Goal: Information Seeking & Learning: Learn about a topic

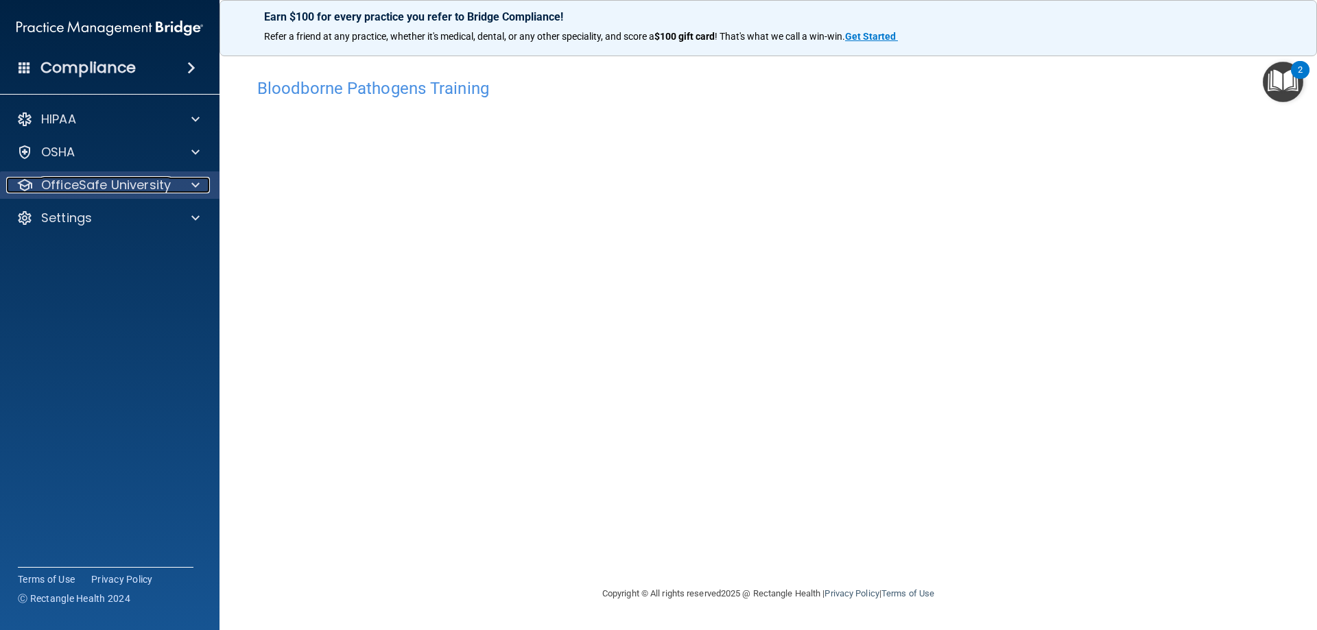
click at [189, 179] on div at bounding box center [193, 185] width 34 height 16
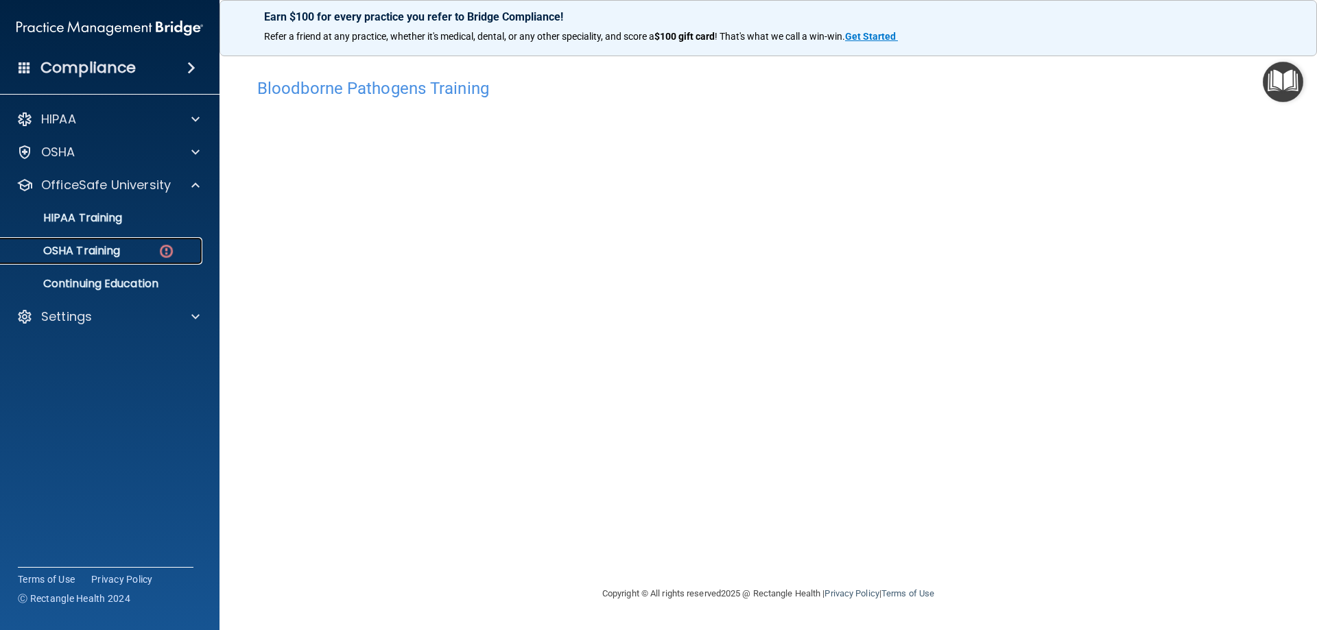
click at [111, 251] on p "OSHA Training" at bounding box center [64, 251] width 111 height 14
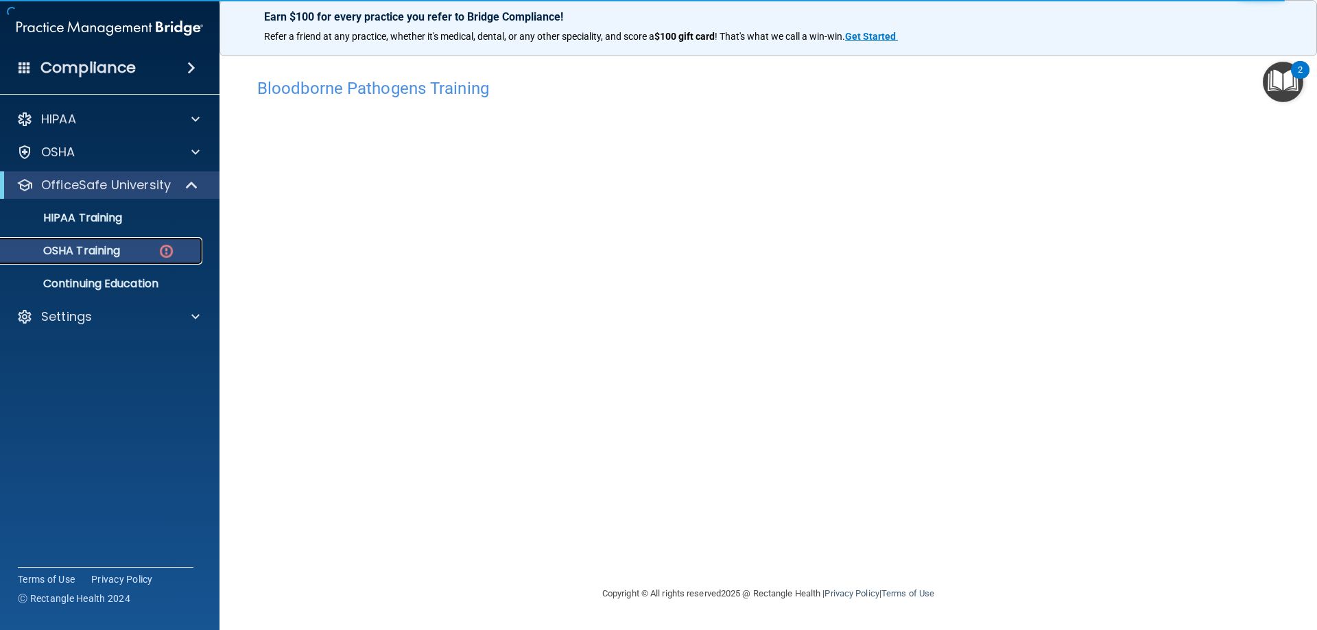
click at [105, 247] on p "OSHA Training" at bounding box center [64, 251] width 111 height 14
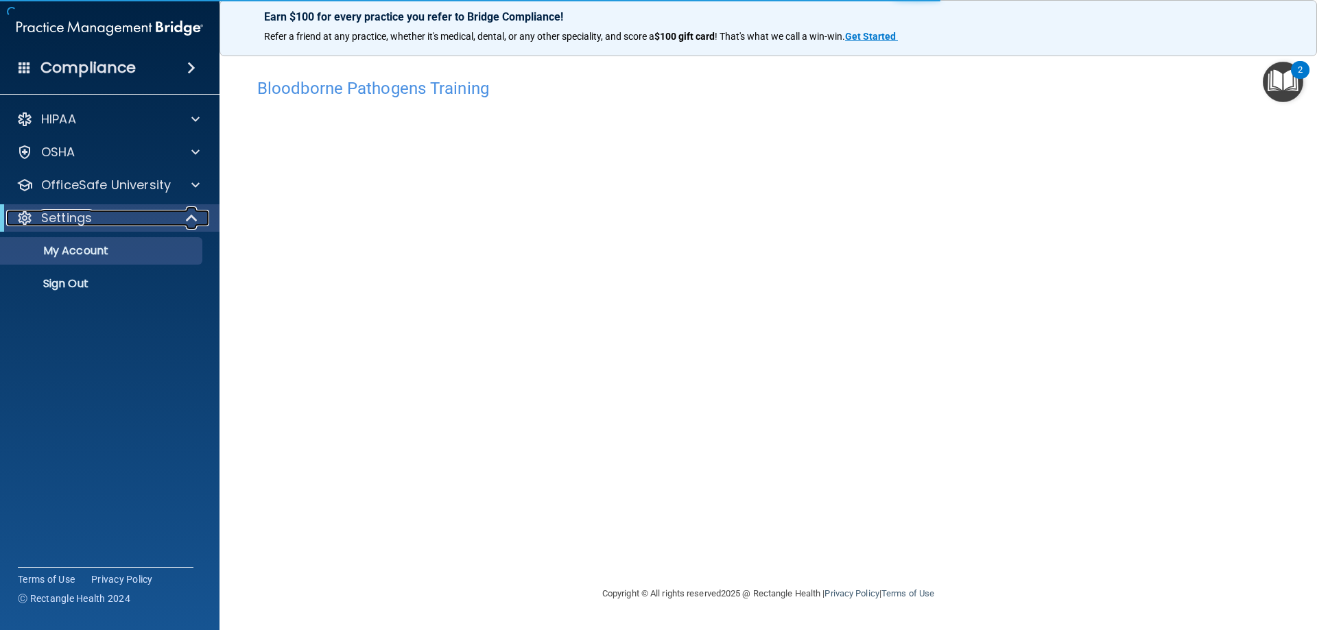
click at [157, 220] on div "Settings" at bounding box center [90, 218] width 169 height 16
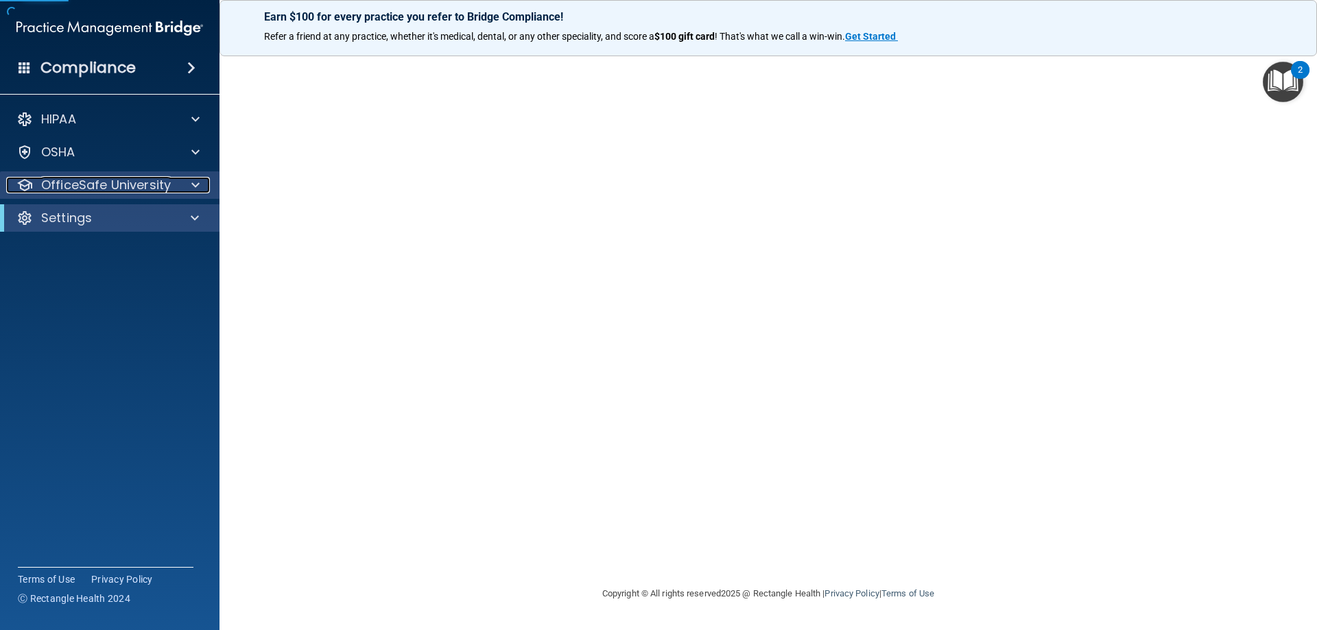
click at [188, 185] on div at bounding box center [193, 185] width 34 height 16
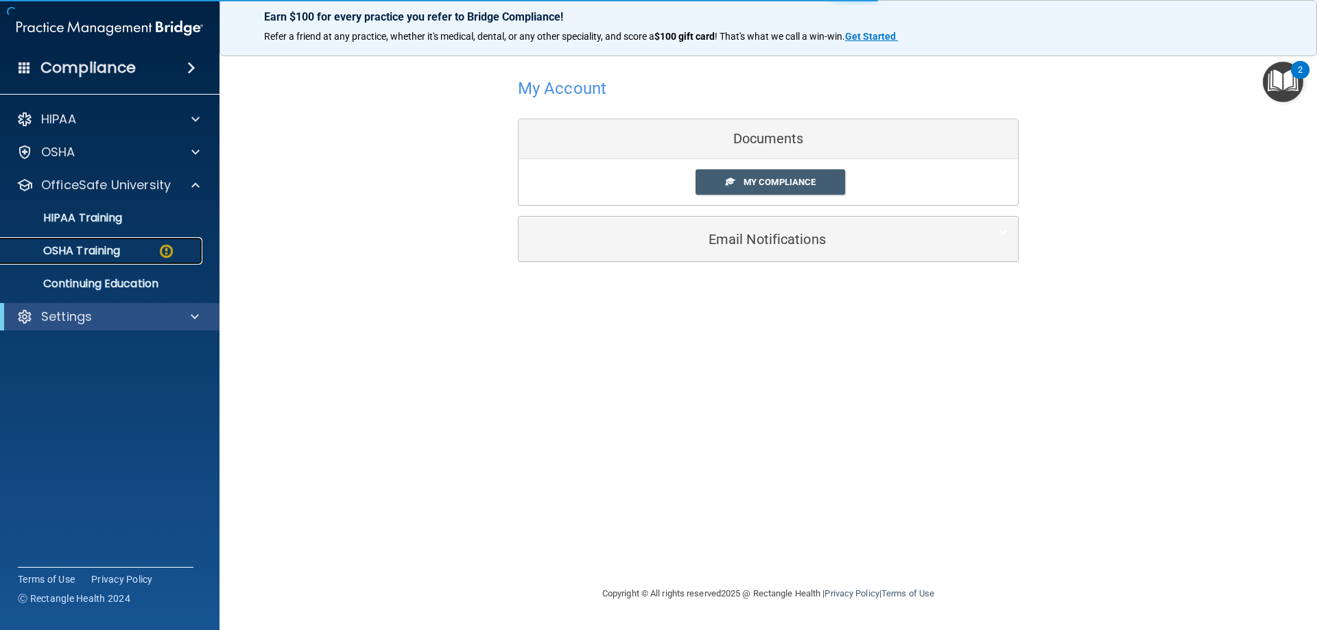
click at [93, 252] on p "OSHA Training" at bounding box center [64, 251] width 111 height 14
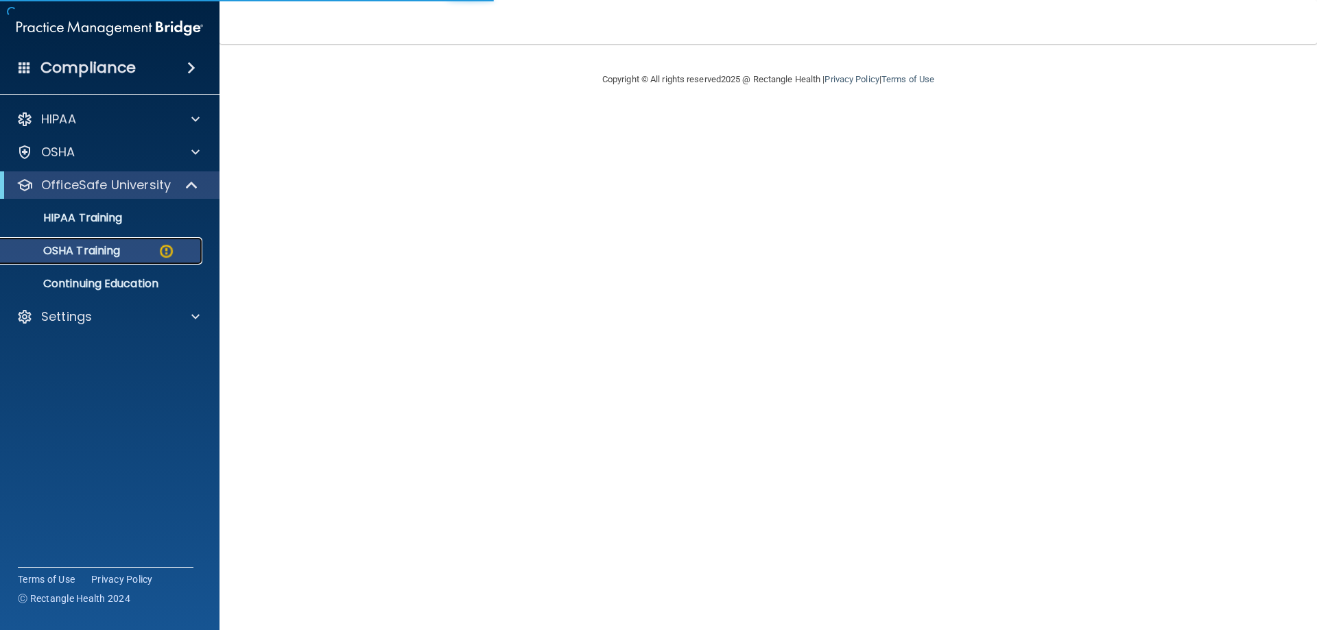
click at [123, 254] on div "OSHA Training" at bounding box center [102, 251] width 187 height 14
click at [120, 254] on p "OSHA Training" at bounding box center [64, 251] width 111 height 14
click at [167, 247] on img at bounding box center [166, 251] width 17 height 17
click at [119, 257] on p "OSHA Training" at bounding box center [64, 251] width 111 height 14
click at [106, 250] on p "OSHA Training" at bounding box center [64, 251] width 111 height 14
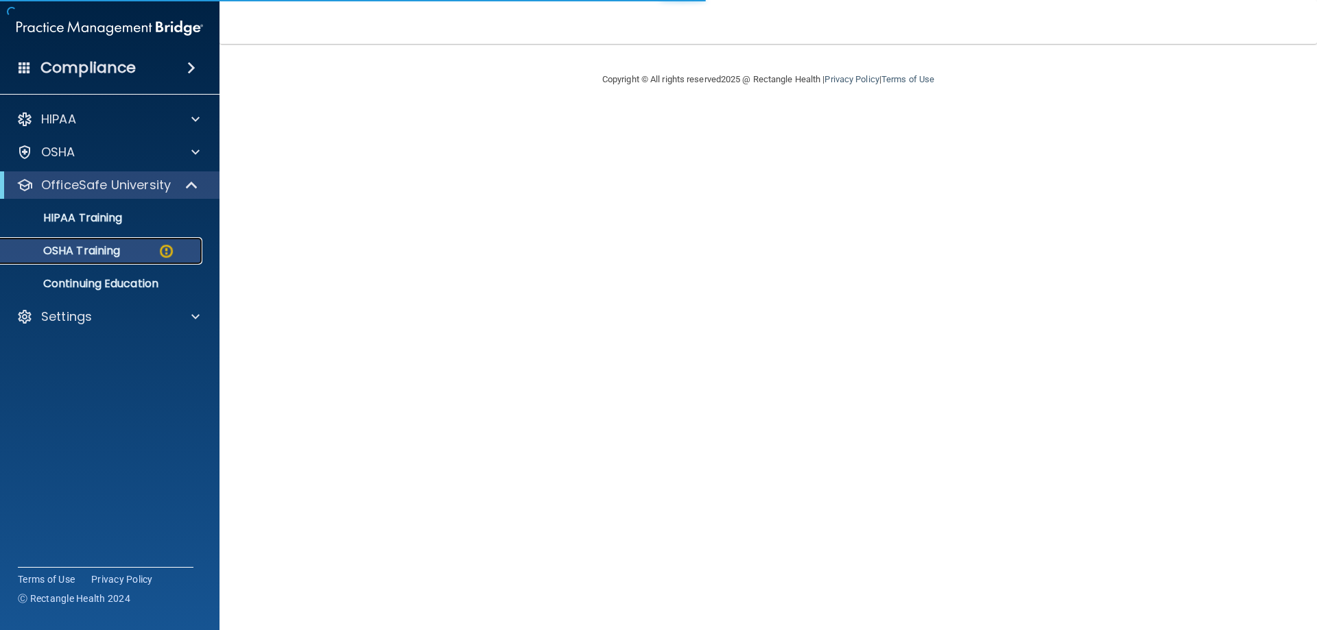
click at [106, 248] on p "OSHA Training" at bounding box center [64, 251] width 111 height 14
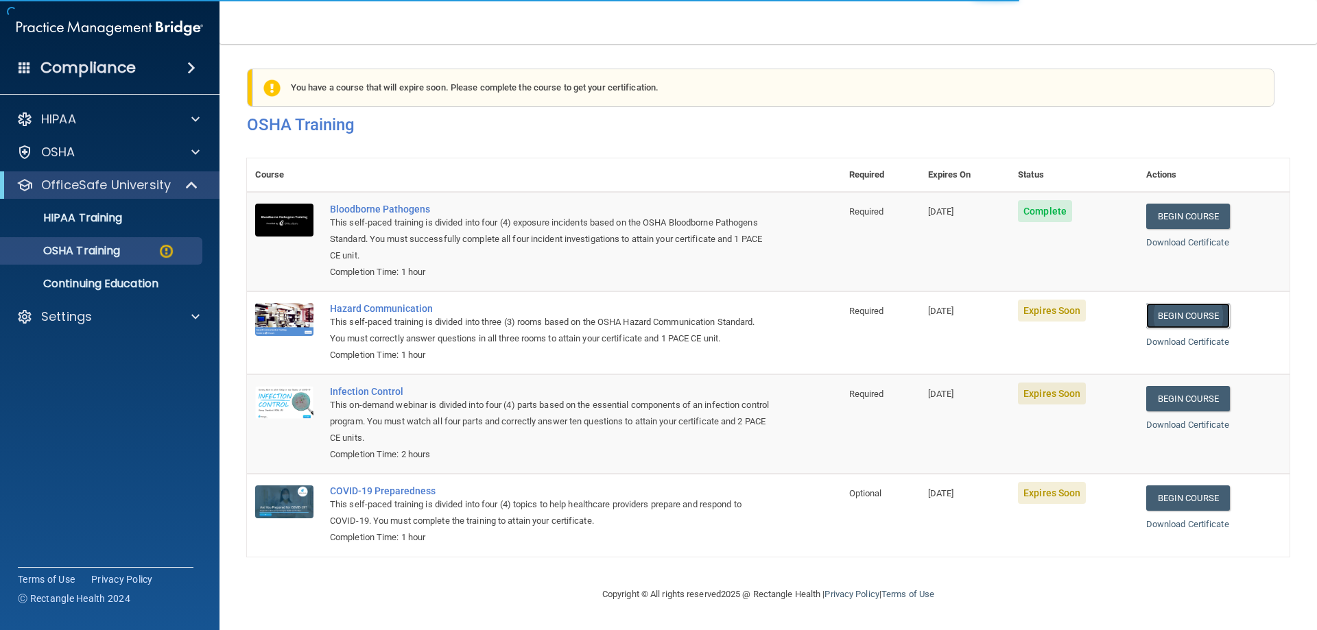
click at [1193, 316] on link "Begin Course" at bounding box center [1188, 315] width 84 height 25
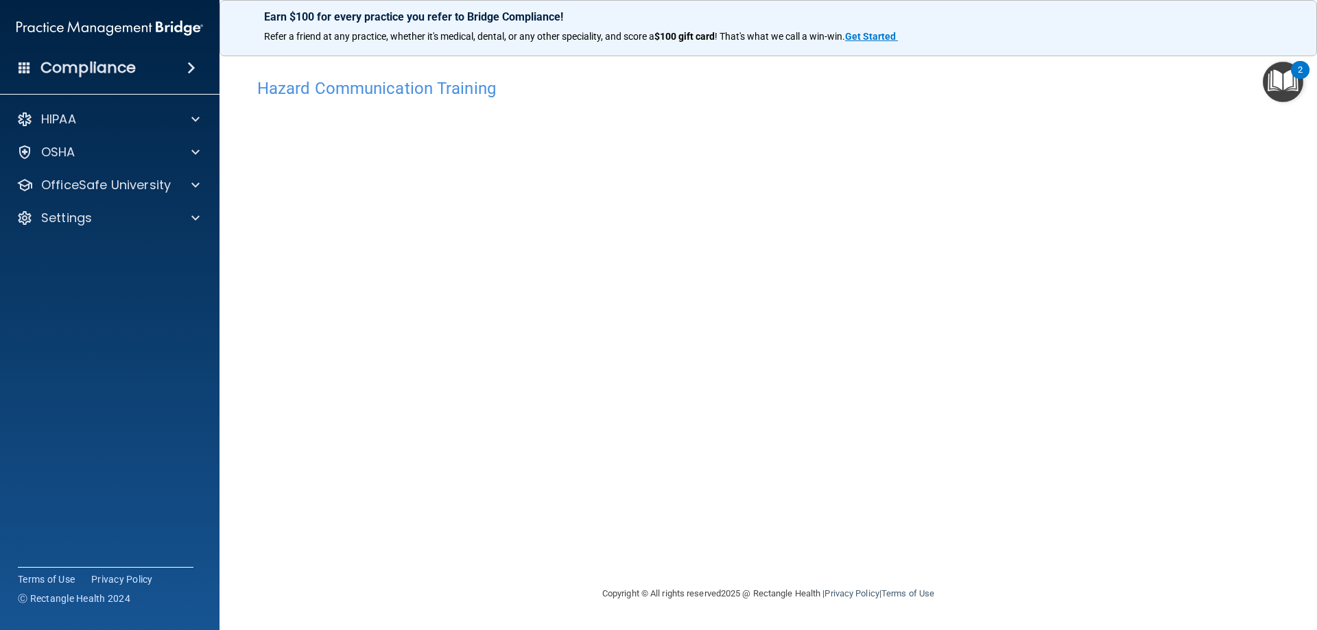
click at [1156, 320] on div "Hazard Communication Training This course doesn’t expire until 09/24/2025. Are …" at bounding box center [768, 328] width 1043 height 514
click at [196, 183] on span at bounding box center [195, 185] width 8 height 16
